Goal: Navigation & Orientation: Understand site structure

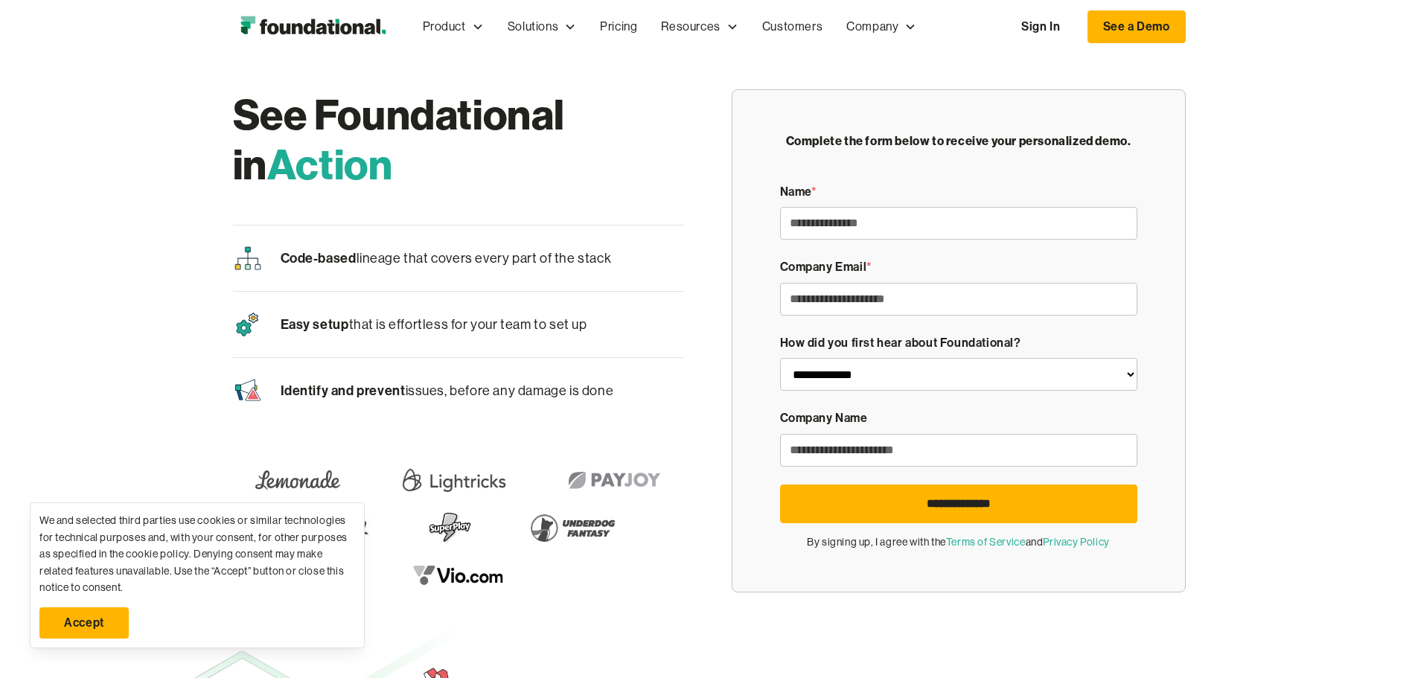
click at [233, 22] on img "home" at bounding box center [313, 27] width 160 height 30
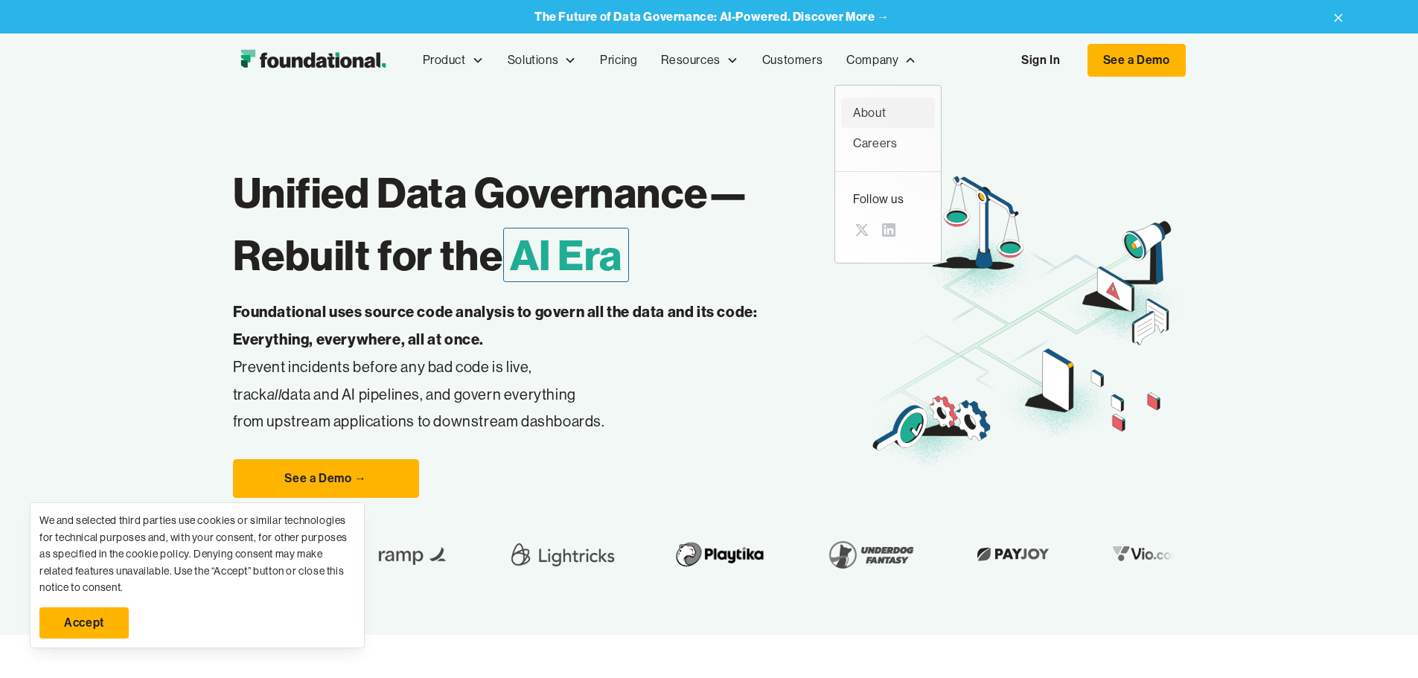
click at [853, 112] on div "About" at bounding box center [888, 112] width 70 height 19
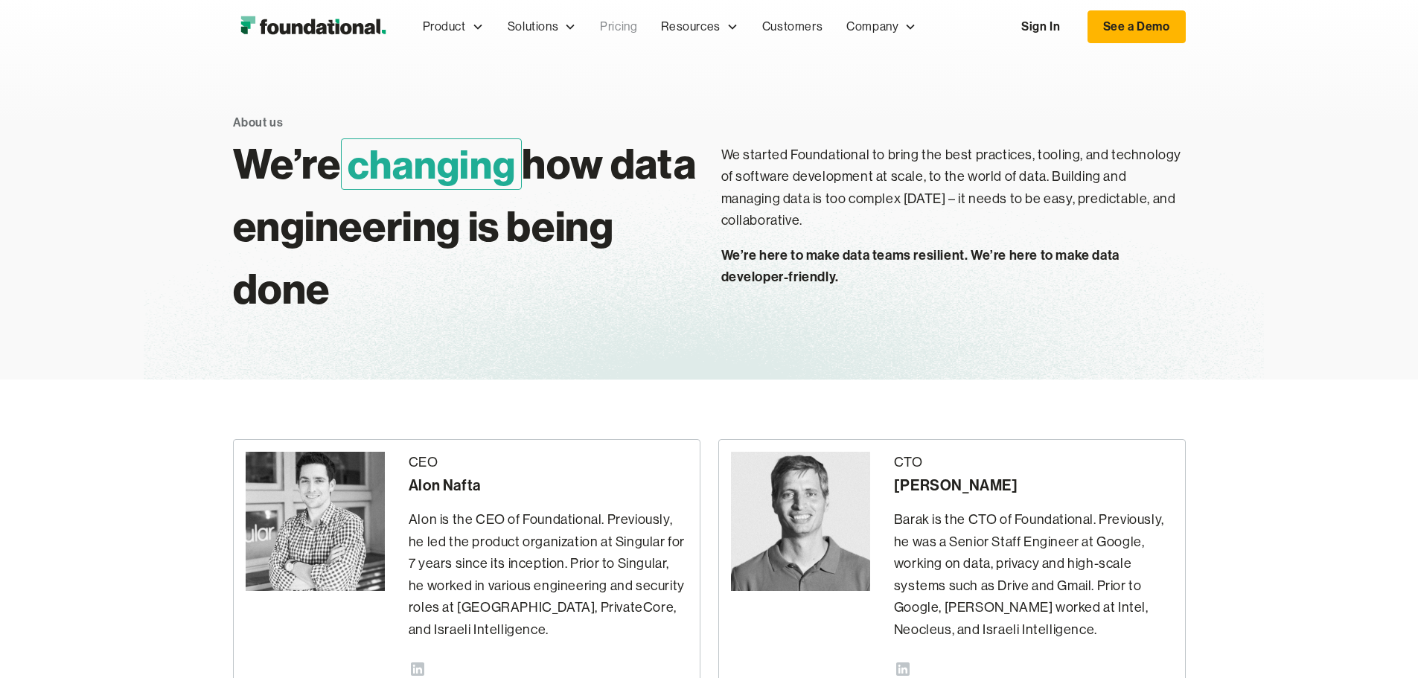
click at [588, 25] on link "Pricing" at bounding box center [618, 26] width 61 height 49
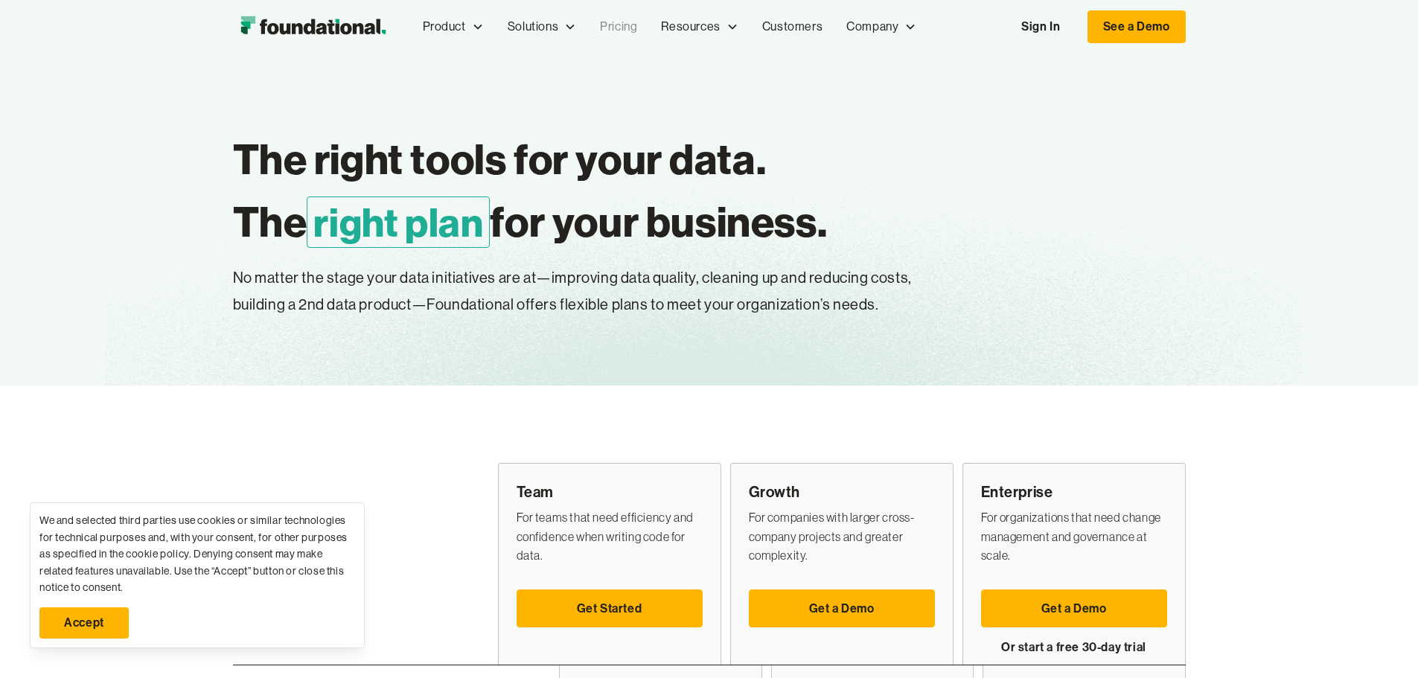
click at [233, 32] on img "home" at bounding box center [313, 27] width 160 height 30
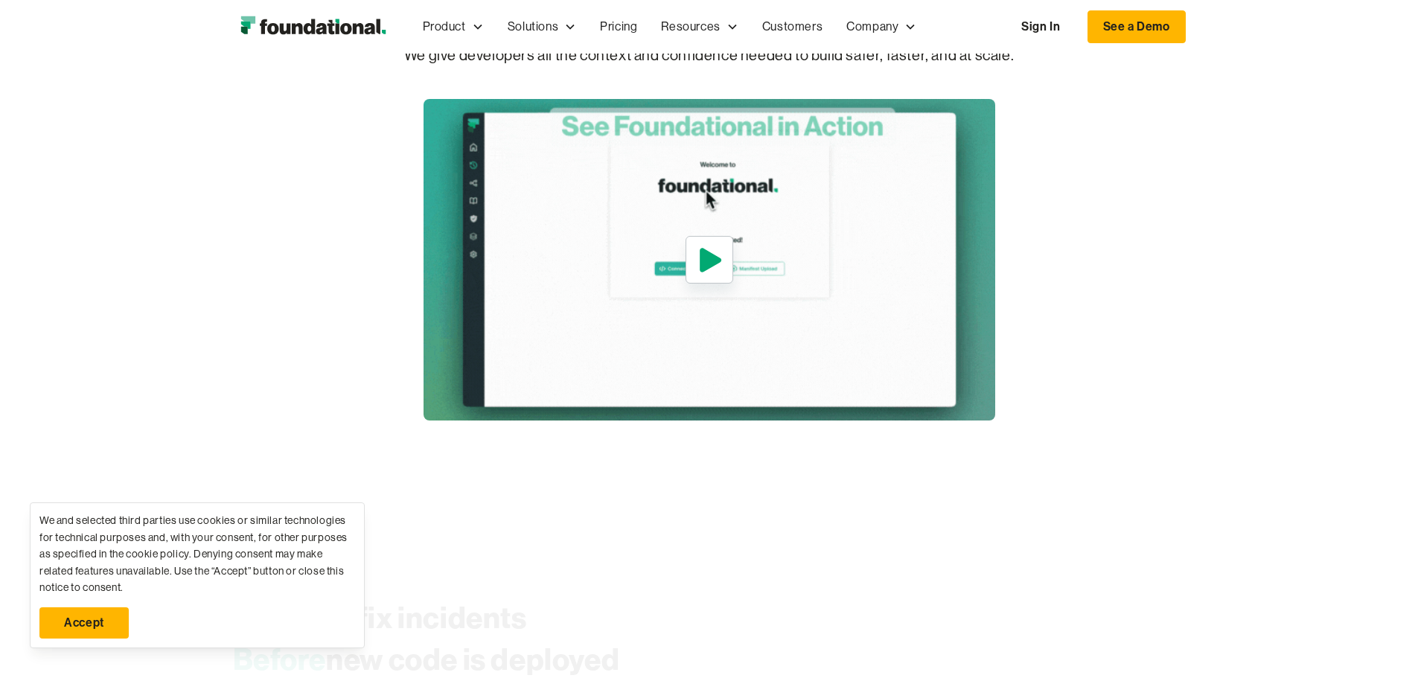
scroll to position [744, 0]
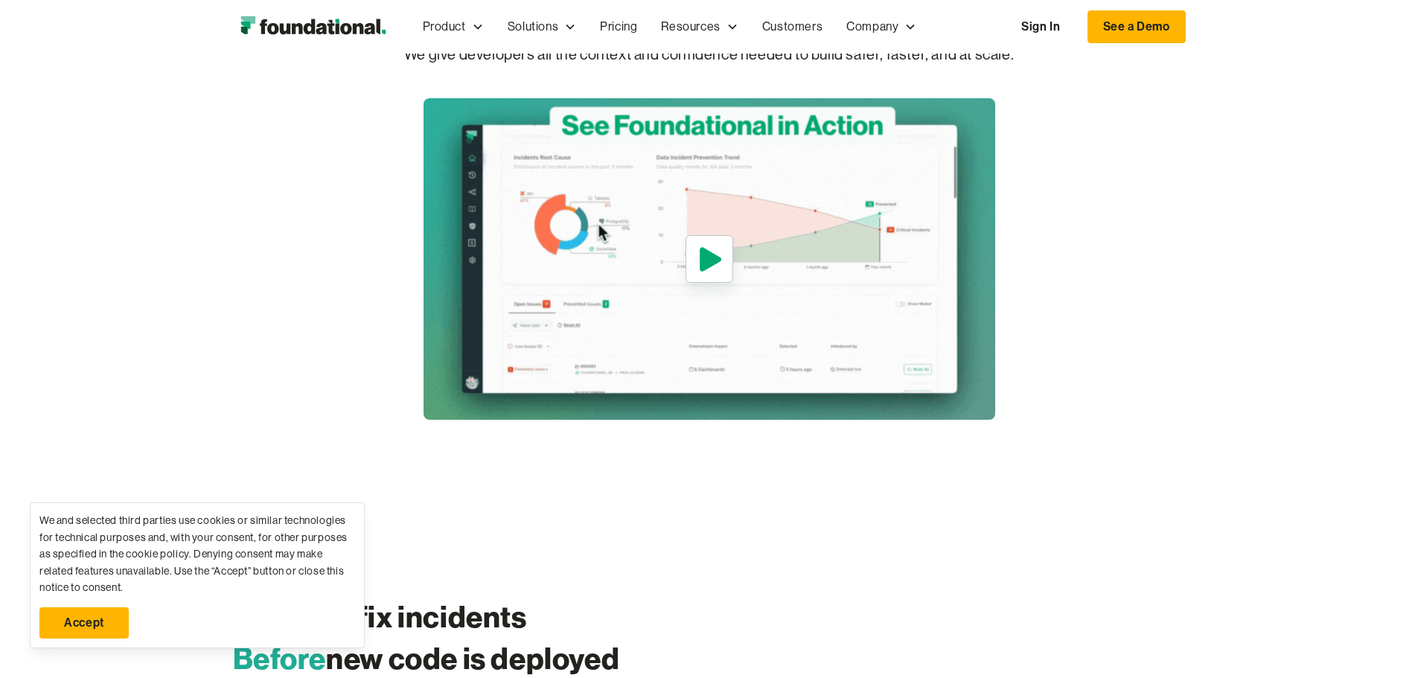
click at [112, 629] on link "Accept" at bounding box center [83, 622] width 89 height 31
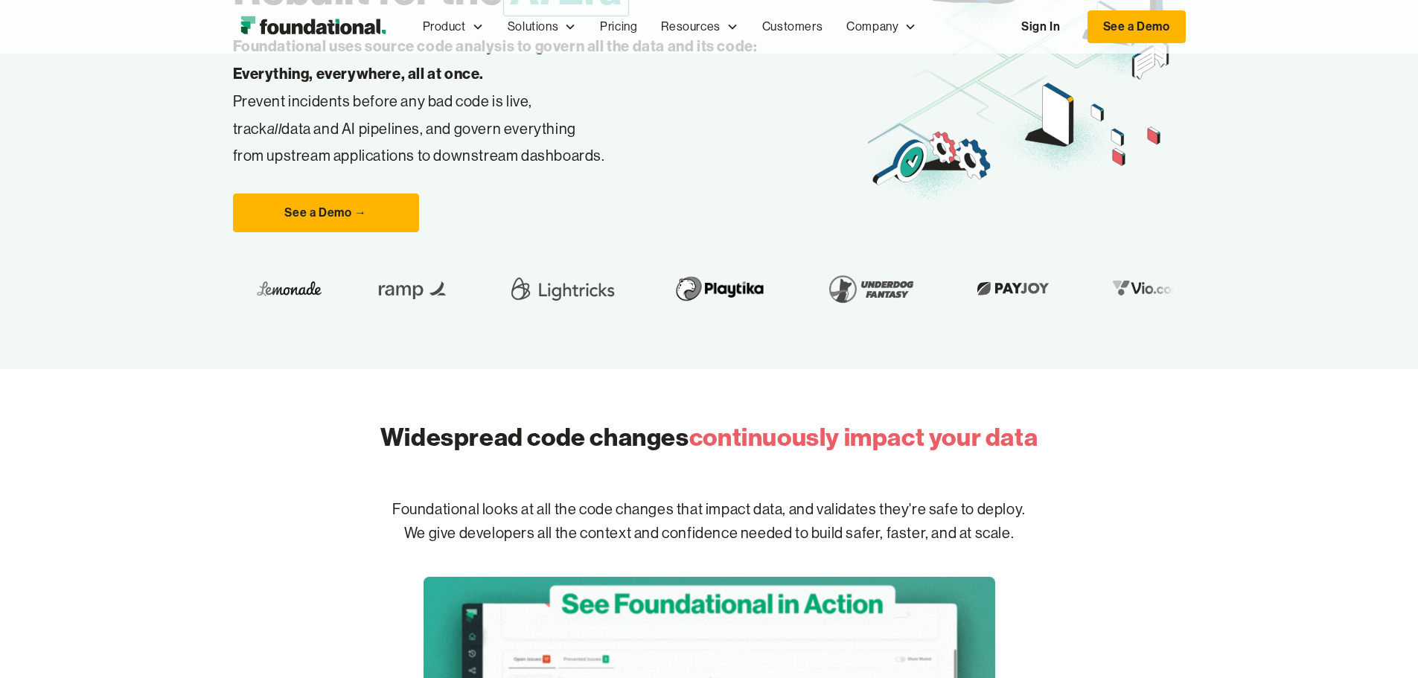
scroll to position [0, 0]
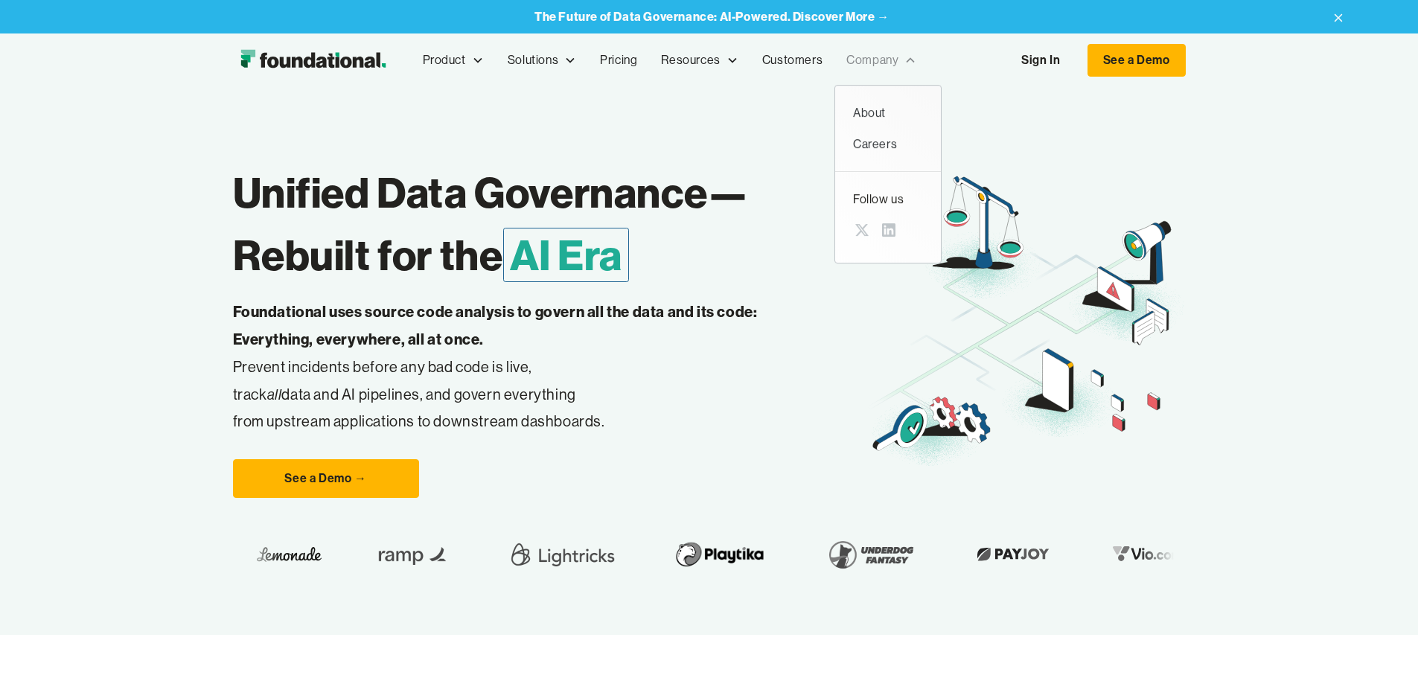
click at [904, 62] on icon at bounding box center [910, 60] width 12 height 12
click at [834, 66] on div "Company" at bounding box center [881, 60] width 94 height 49
click at [853, 108] on div "About" at bounding box center [888, 112] width 70 height 19
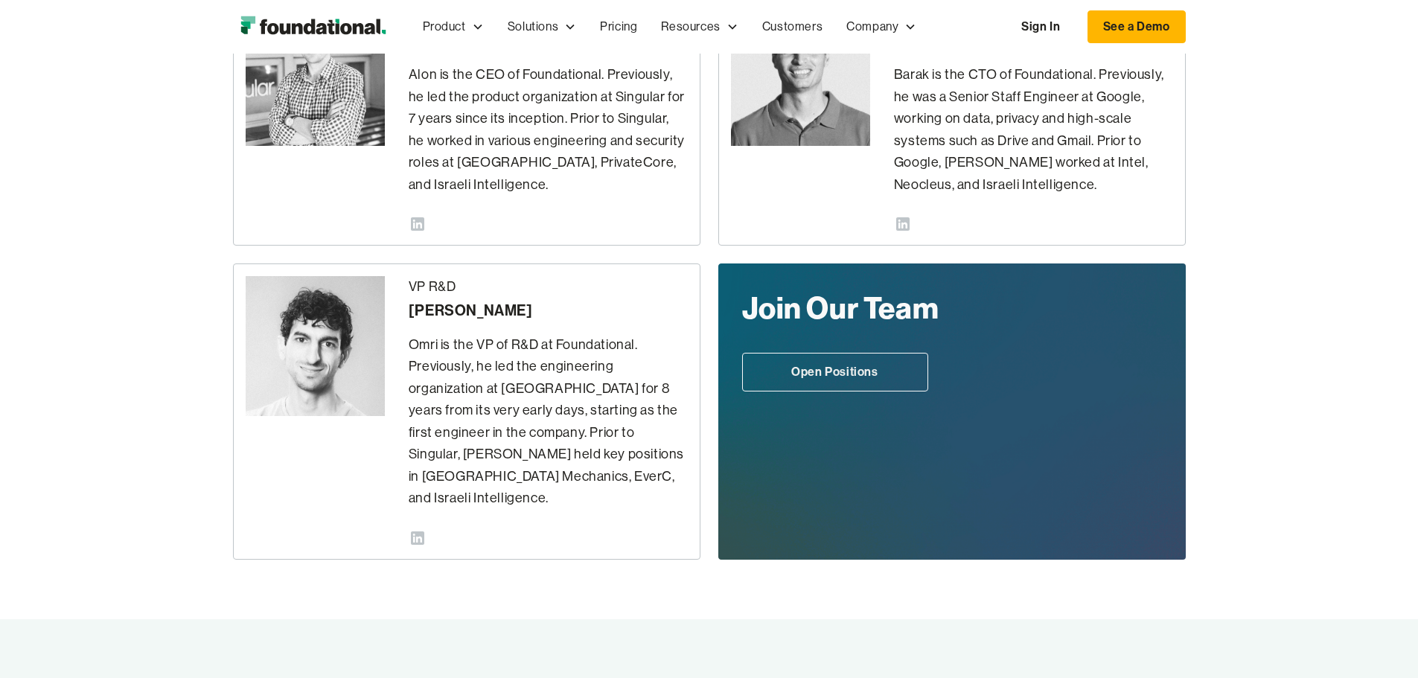
scroll to position [447, 0]
